Goal: Transaction & Acquisition: Purchase product/service

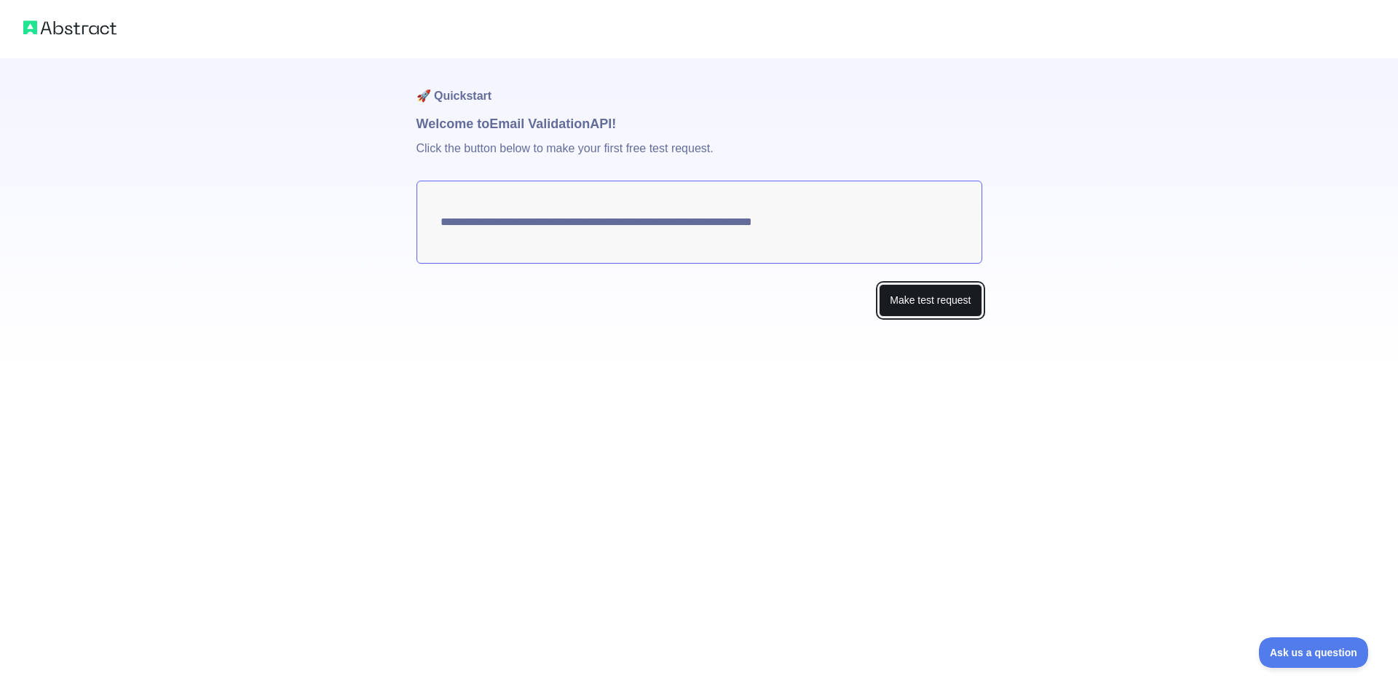
click at [889, 293] on button "Make test request" at bounding box center [930, 300] width 103 height 33
drag, startPoint x: 430, startPoint y: 216, endPoint x: 661, endPoint y: 216, distance: 230.2
click at [661, 216] on textarea "**********" at bounding box center [700, 222] width 566 height 83
click at [911, 296] on button "Make test request" at bounding box center [930, 300] width 103 height 33
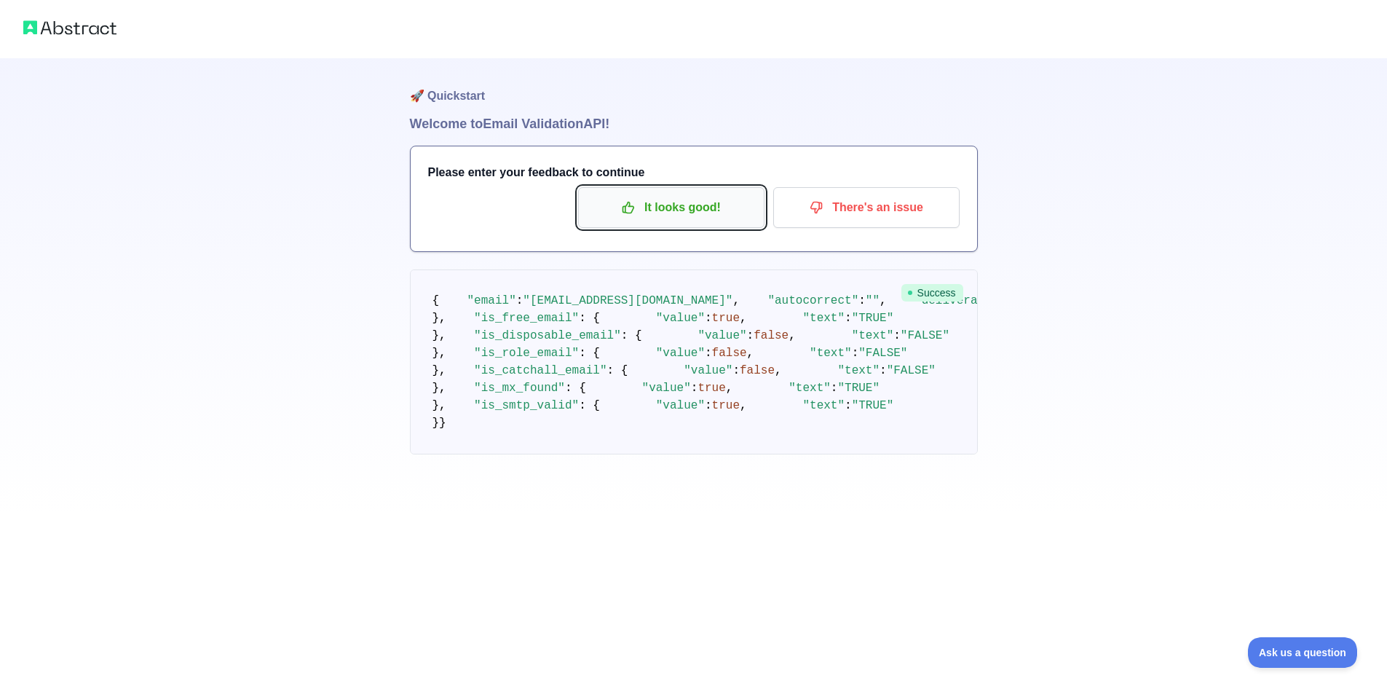
click at [728, 221] on button "It looks good!" at bounding box center [671, 207] width 186 height 41
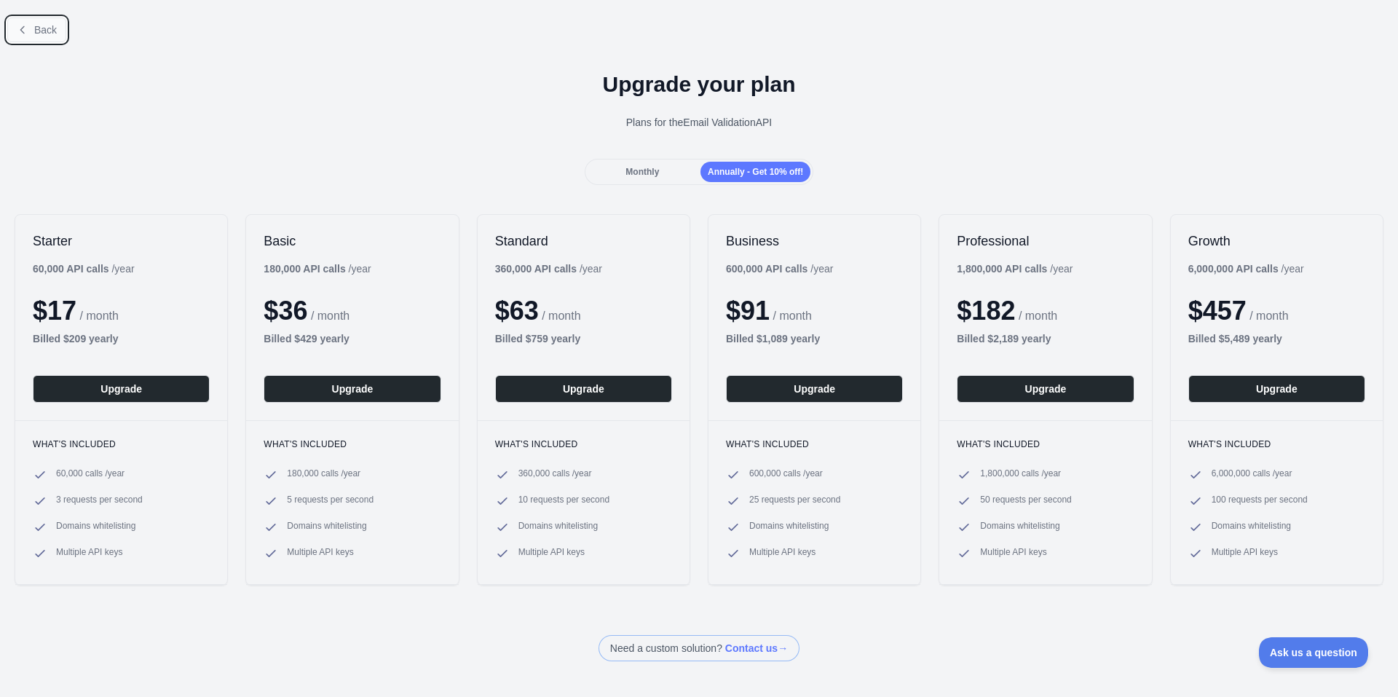
click at [36, 29] on span "Back" at bounding box center [45, 30] width 23 height 12
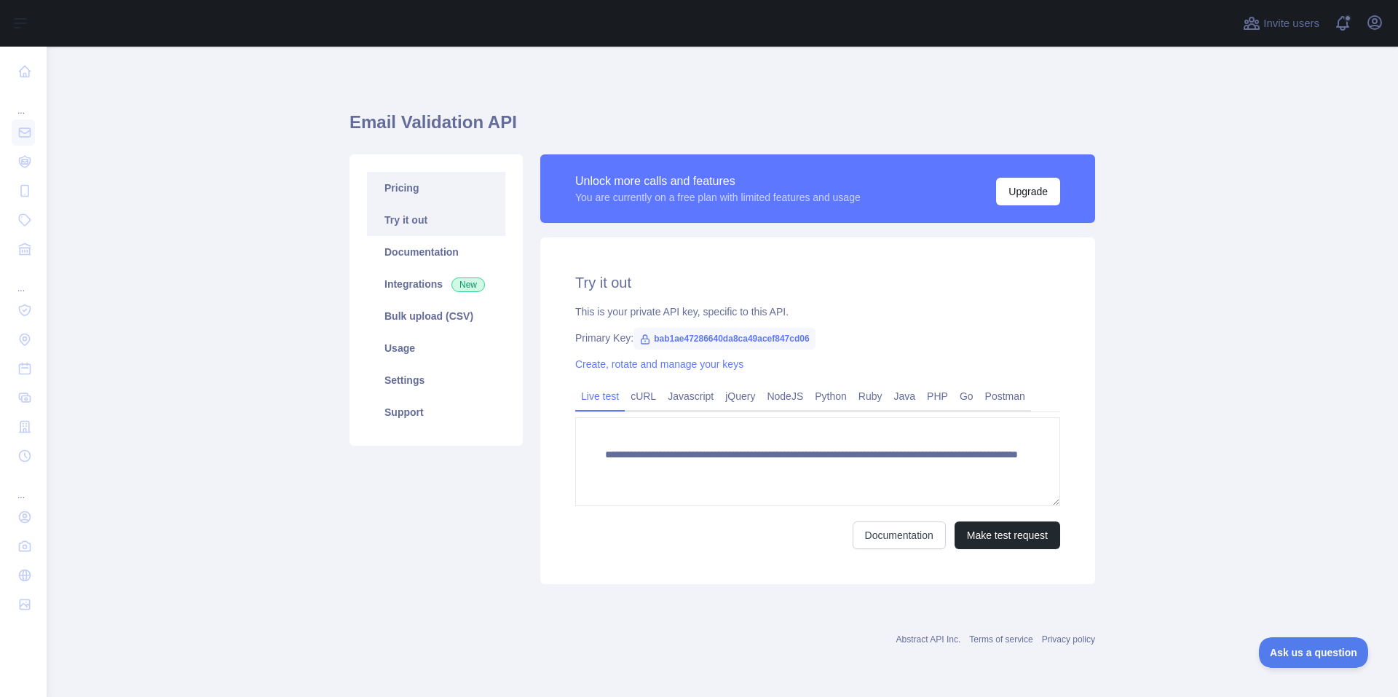
click at [441, 194] on link "Pricing" at bounding box center [436, 188] width 138 height 32
